Goal: Information Seeking & Learning: Learn about a topic

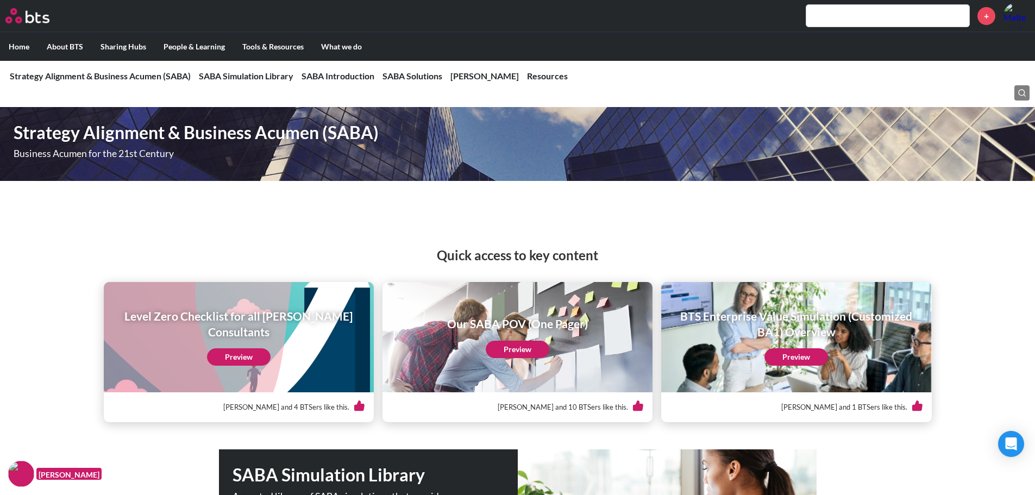
click at [847, 15] on input "text" at bounding box center [888, 16] width 163 height 22
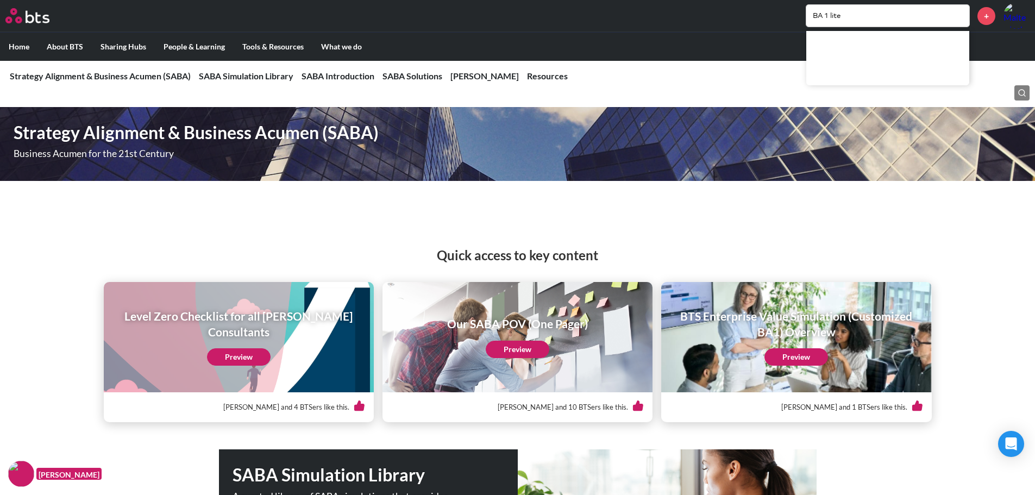
type input "BA 1 lite"
click at [865, 20] on input "BA 1 lite" at bounding box center [888, 16] width 163 height 22
click at [869, 13] on input "BA 1 lite" at bounding box center [888, 16] width 163 height 22
click at [855, 17] on input "BA 1 lite" at bounding box center [888, 16] width 163 height 22
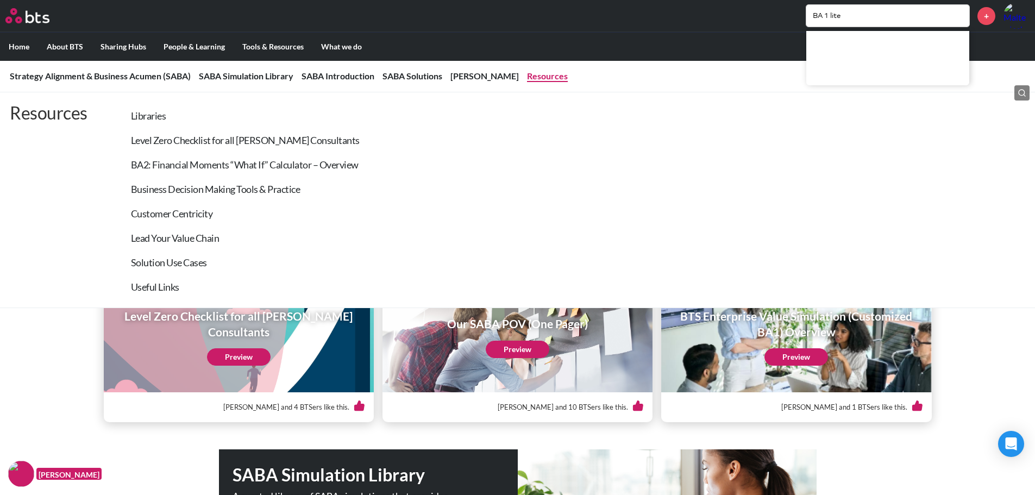
click at [527, 76] on link "Resources" at bounding box center [547, 76] width 41 height 10
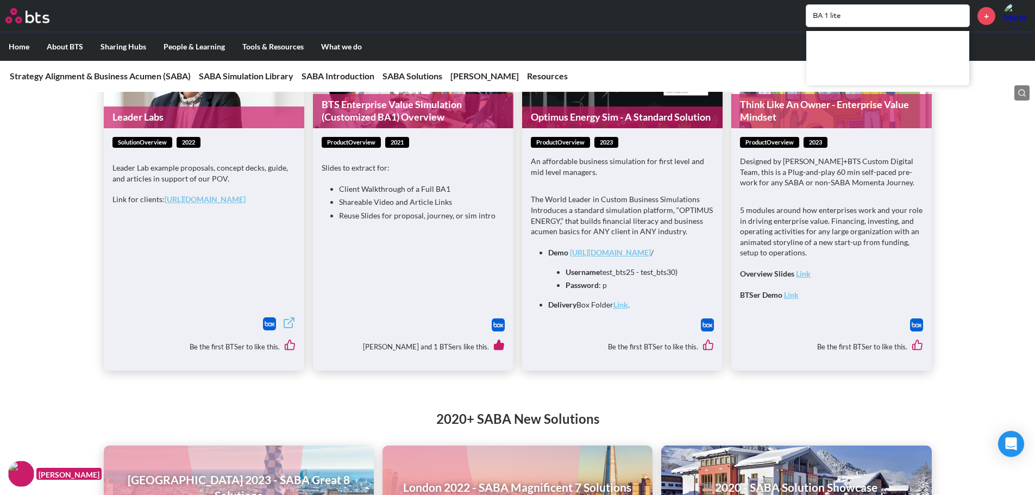
scroll to position [1421, 0]
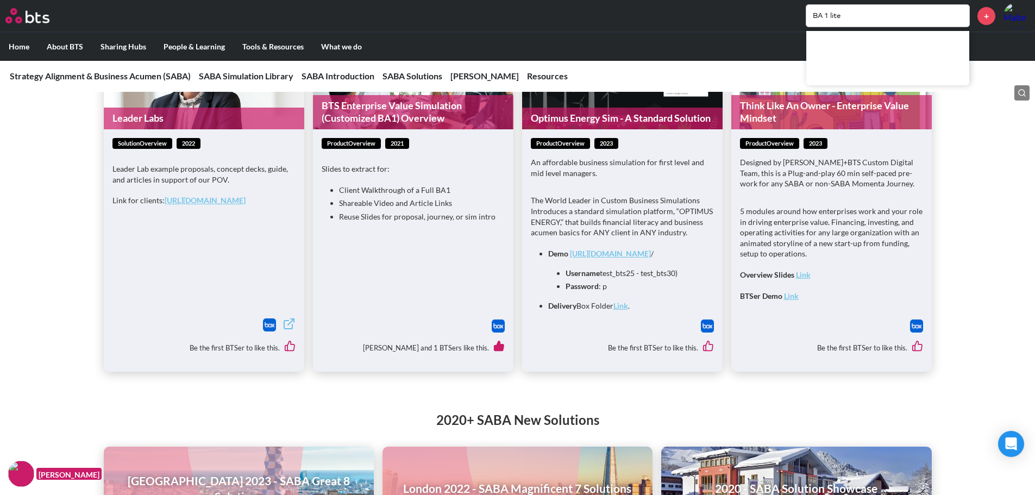
click at [859, 18] on input "BA 1 lite" at bounding box center [888, 16] width 163 height 22
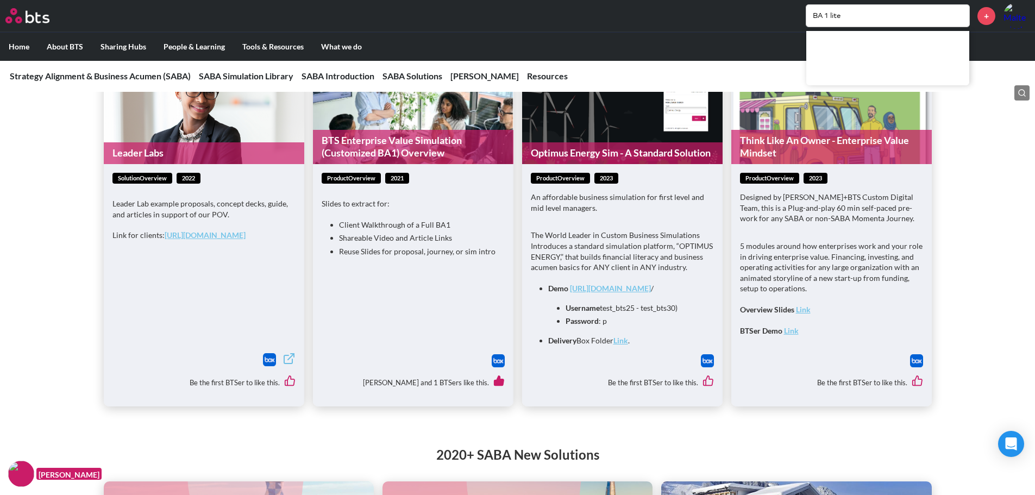
scroll to position [1366, 0]
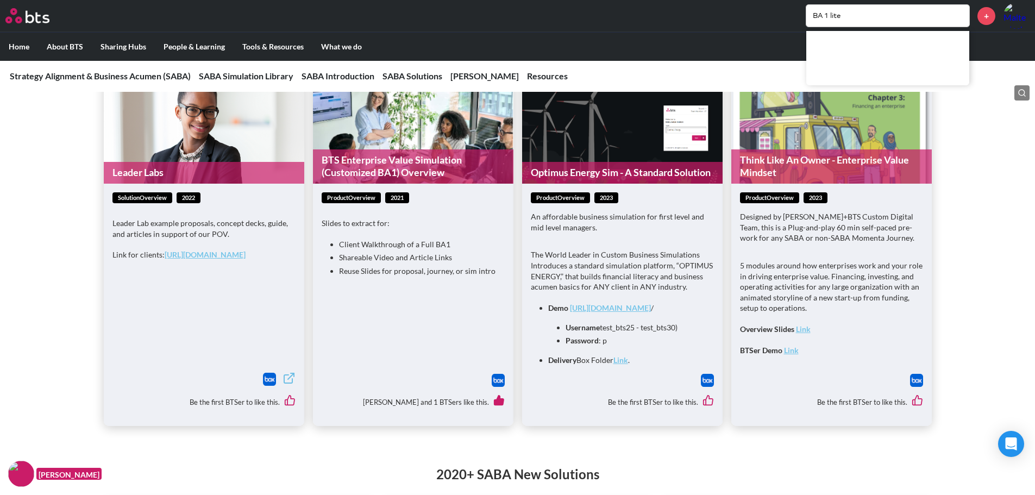
click at [406, 150] on link "BTS Enterprise Value Simulation (Customized BA1) Overview" at bounding box center [413, 166] width 201 height 34
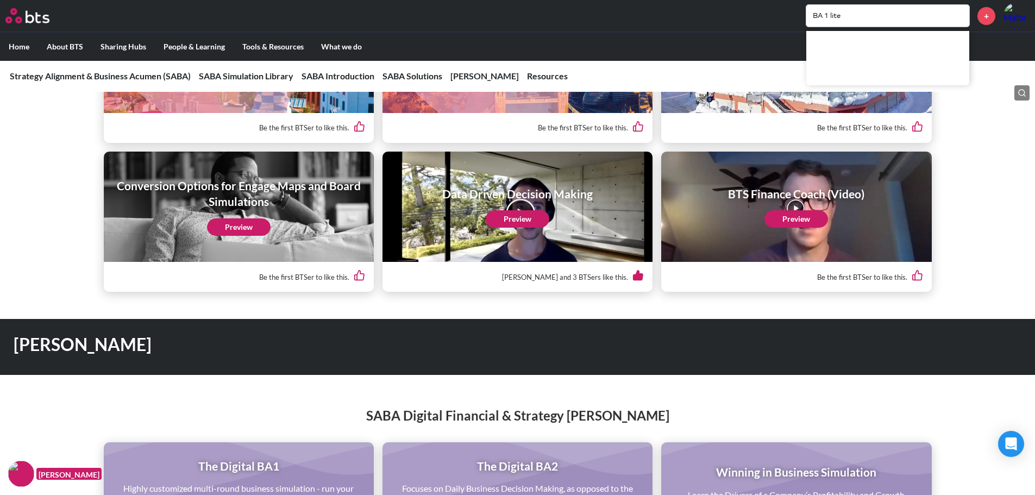
scroll to position [2019, 0]
